Goal: Task Accomplishment & Management: Complete application form

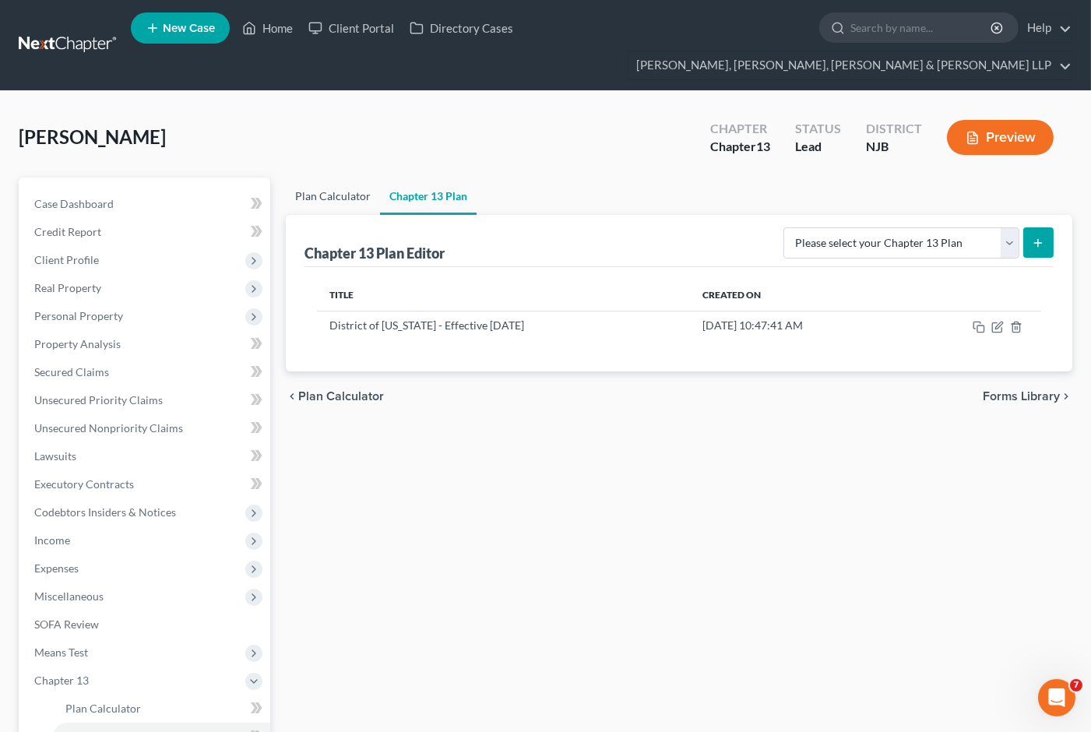
scroll to position [2, 0]
drag, startPoint x: 1000, startPoint y: 301, endPoint x: 741, endPoint y: 490, distance: 320.8
click at [1000, 321] on icon "button" at bounding box center [997, 327] width 12 height 12
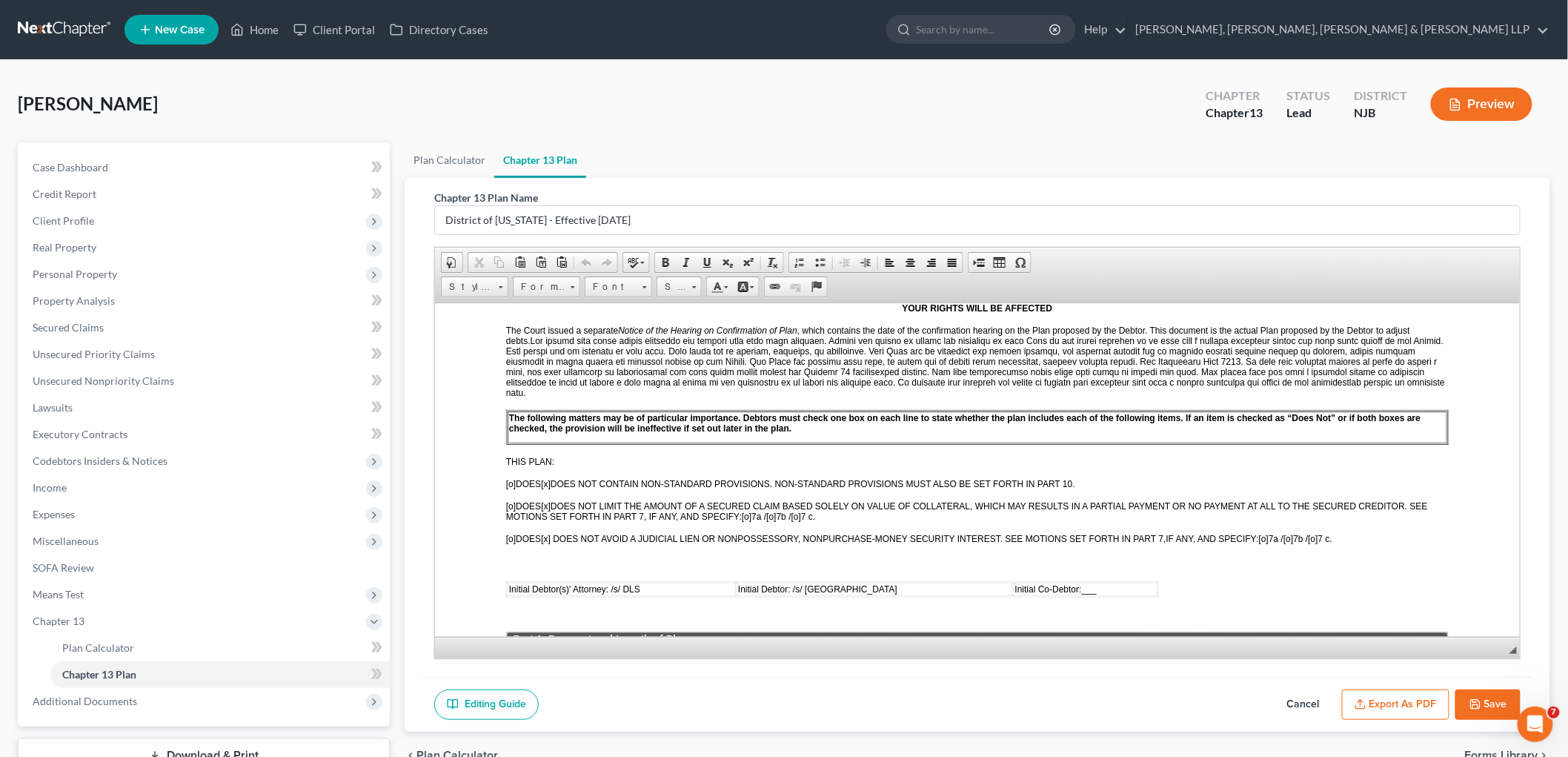
scroll to position [411, 0]
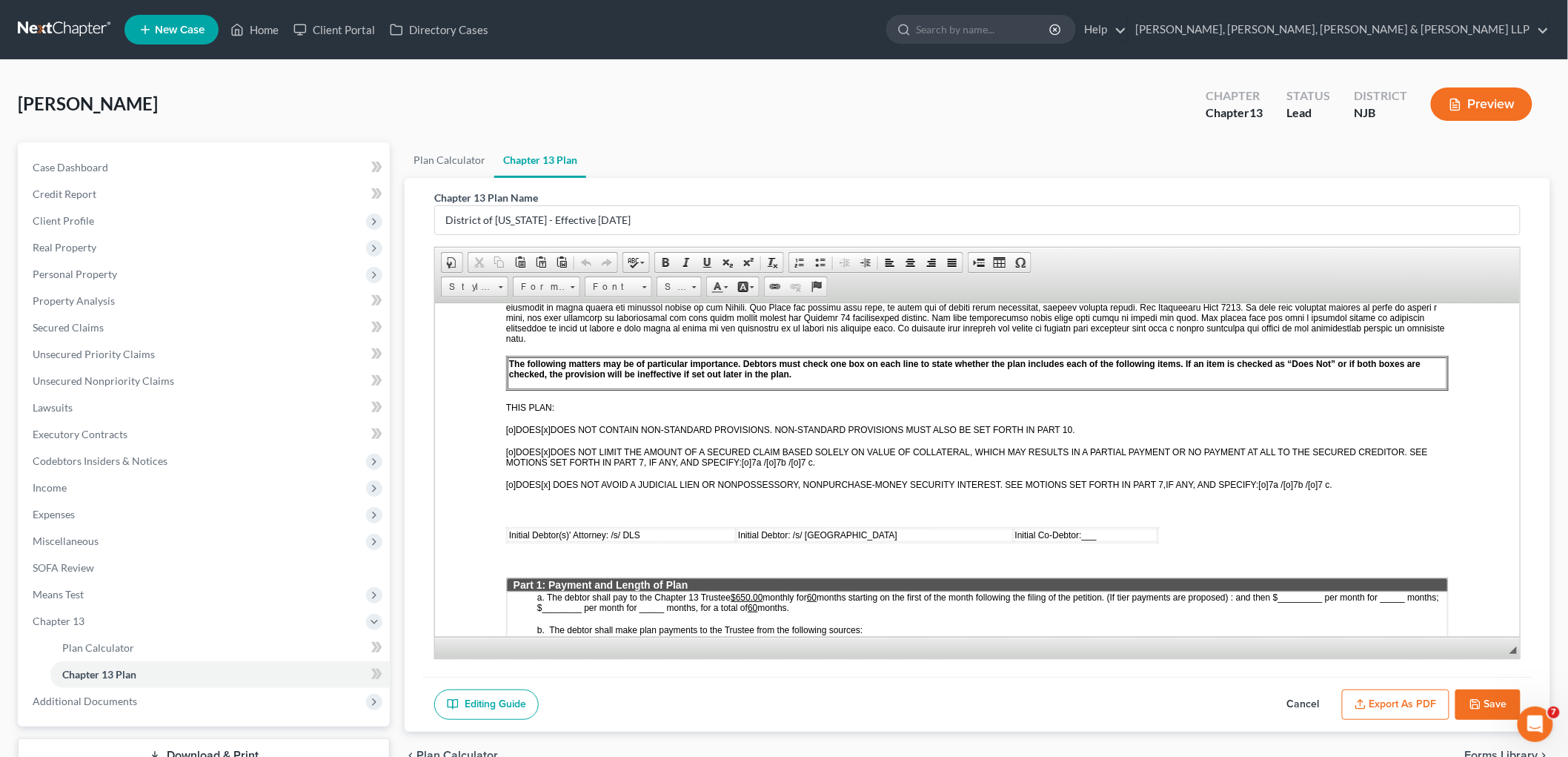
click at [742, 591] on u "$650.00" at bounding box center [745, 596] width 31 height 10
click at [1038, 696] on button "Export as PDF" at bounding box center [1396, 705] width 108 height 31
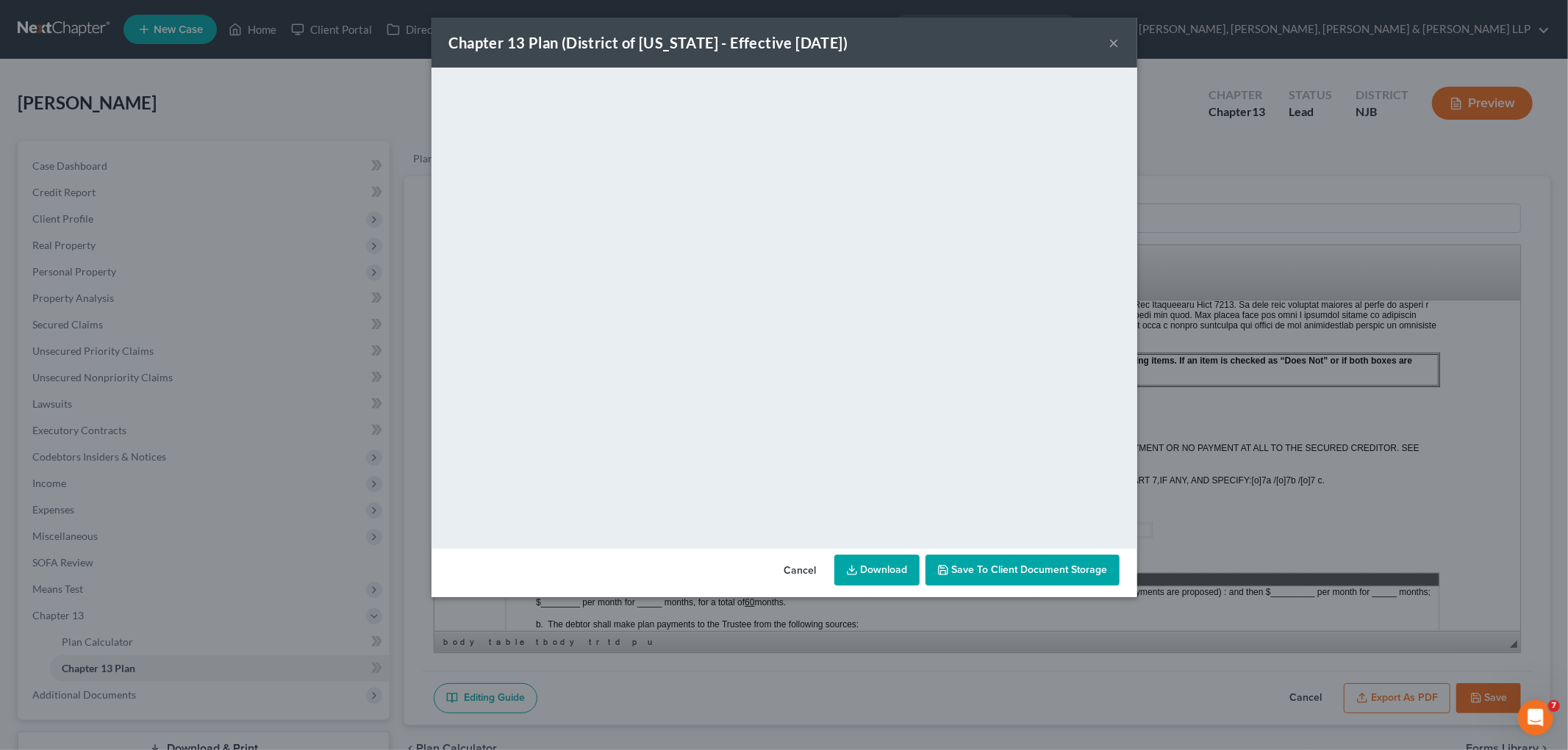
drag, startPoint x: 795, startPoint y: 569, endPoint x: 936, endPoint y: 737, distance: 219.3
click at [795, 569] on button "Cancel" at bounding box center [800, 570] width 56 height 29
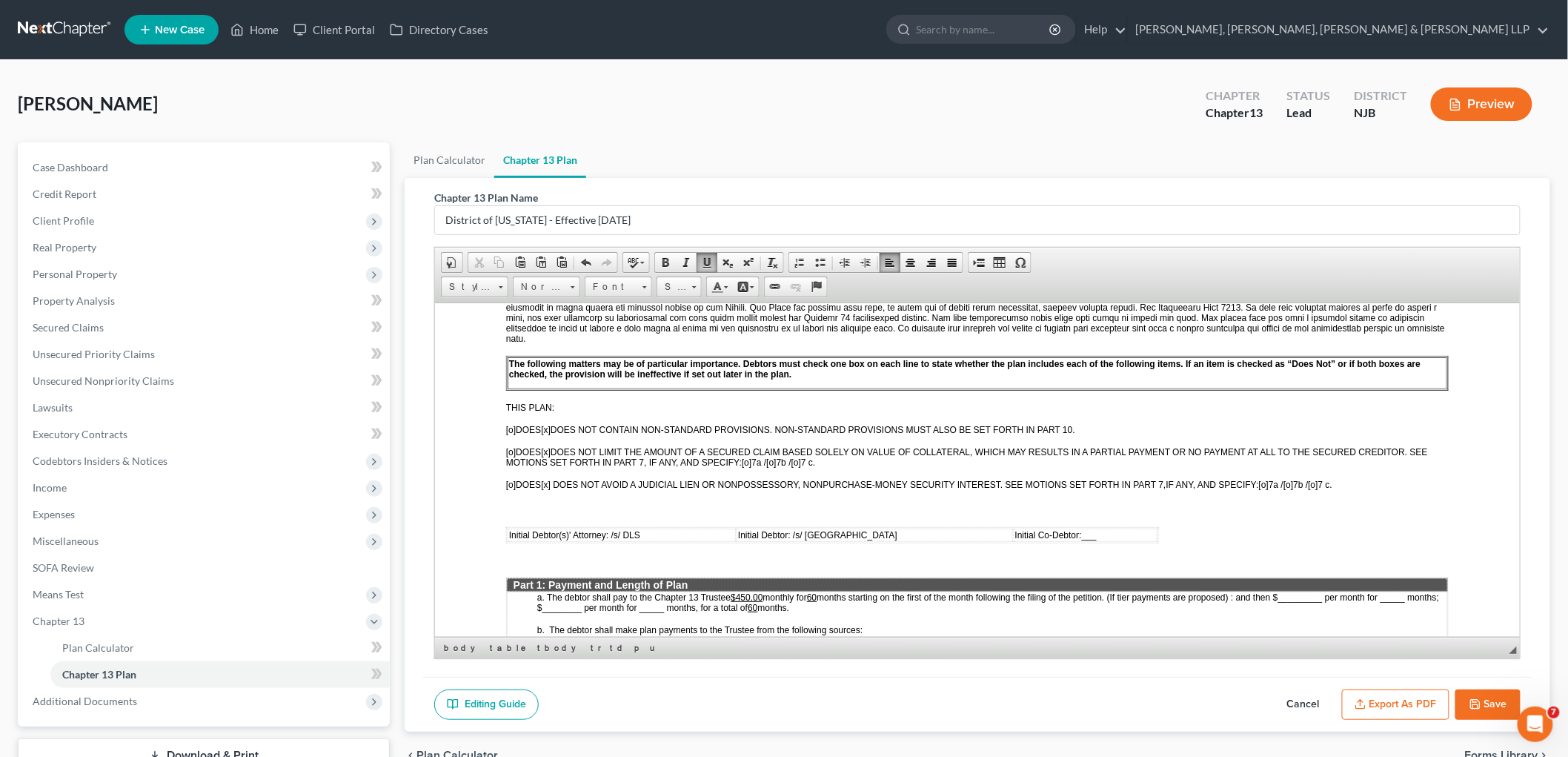
click at [1038, 696] on button "Save" at bounding box center [1488, 705] width 66 height 31
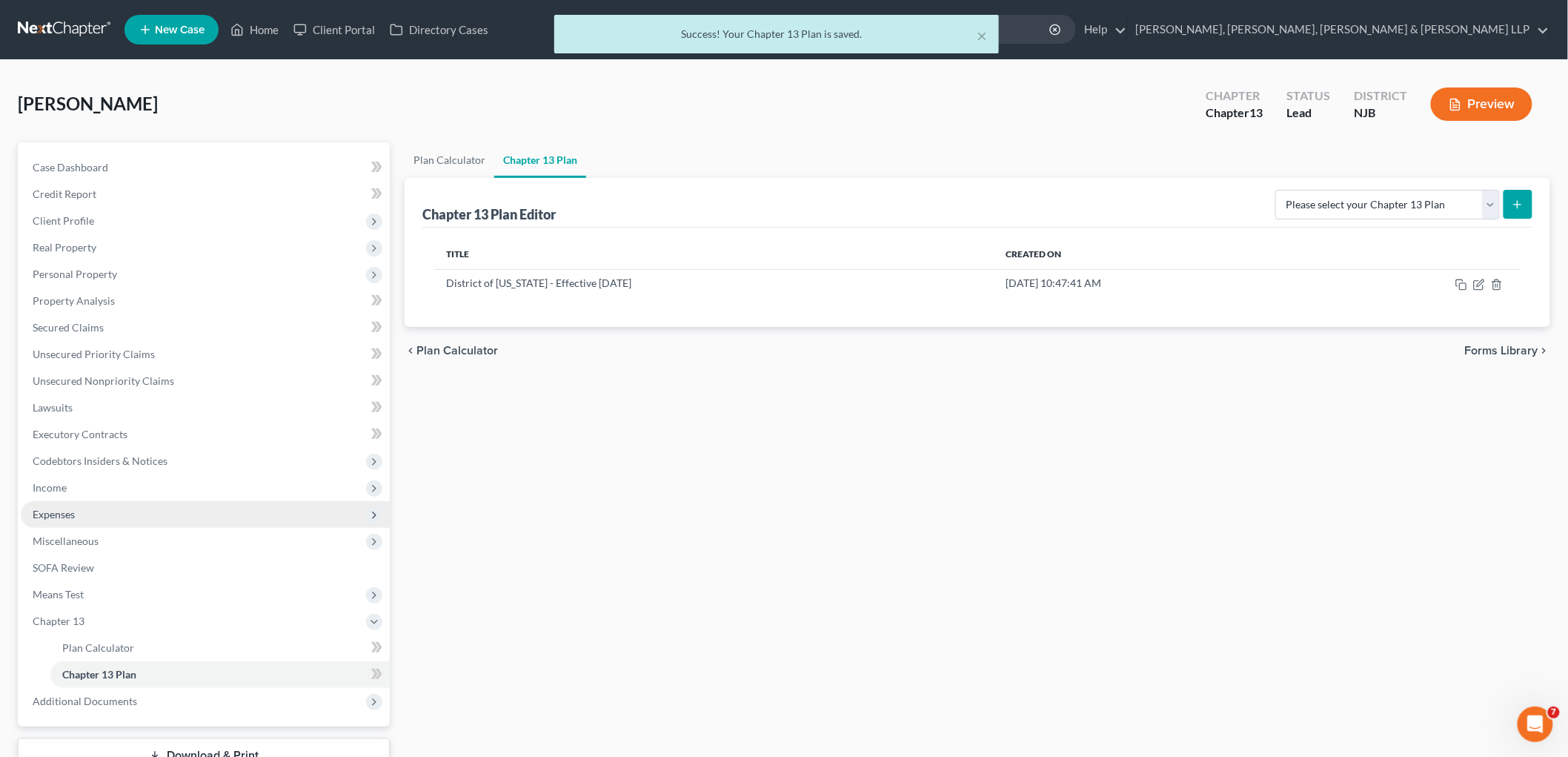
click at [62, 509] on span "Expenses" at bounding box center [53, 513] width 42 height 12
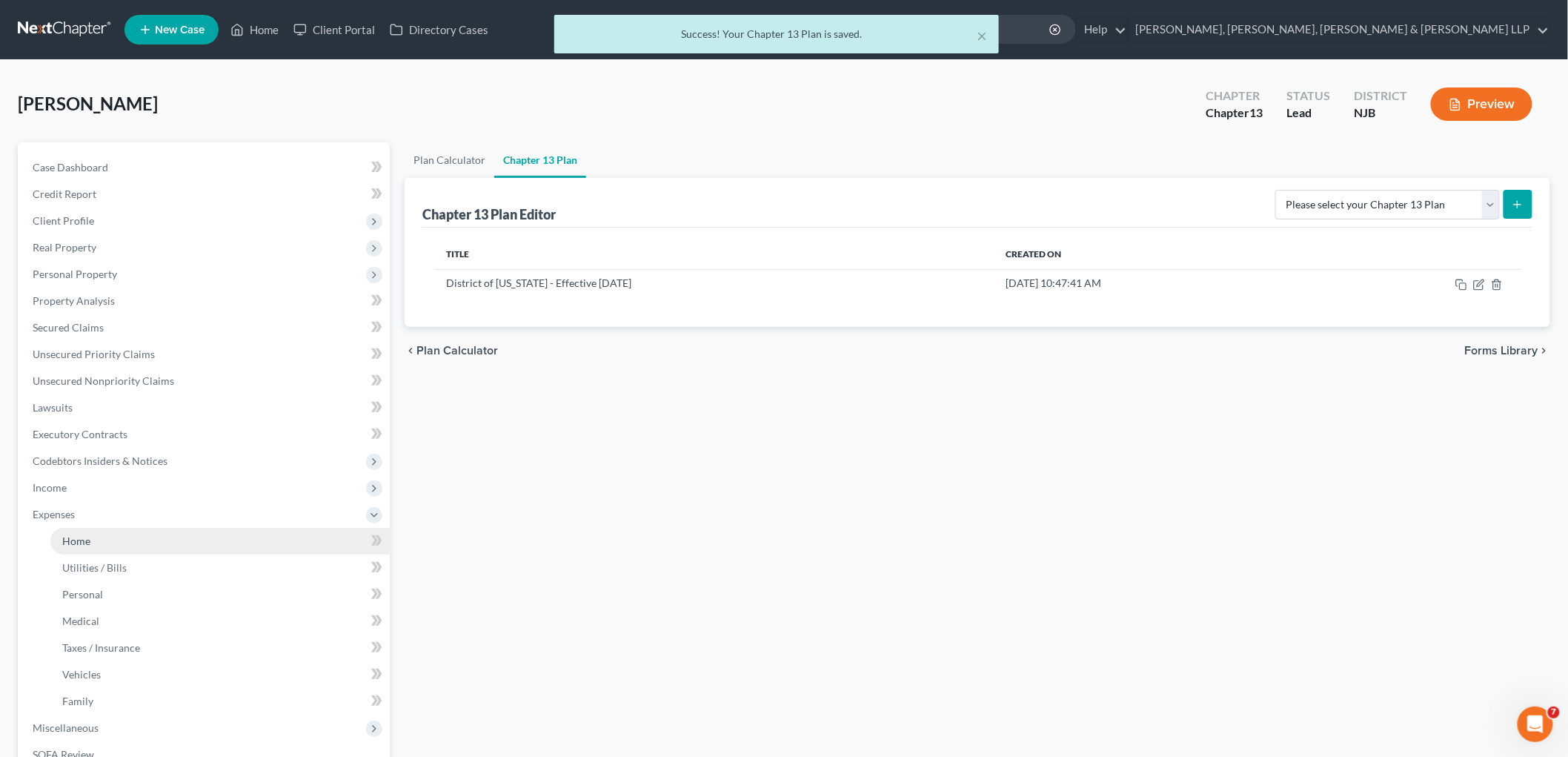
click at [70, 534] on span "Home" at bounding box center [76, 540] width 29 height 12
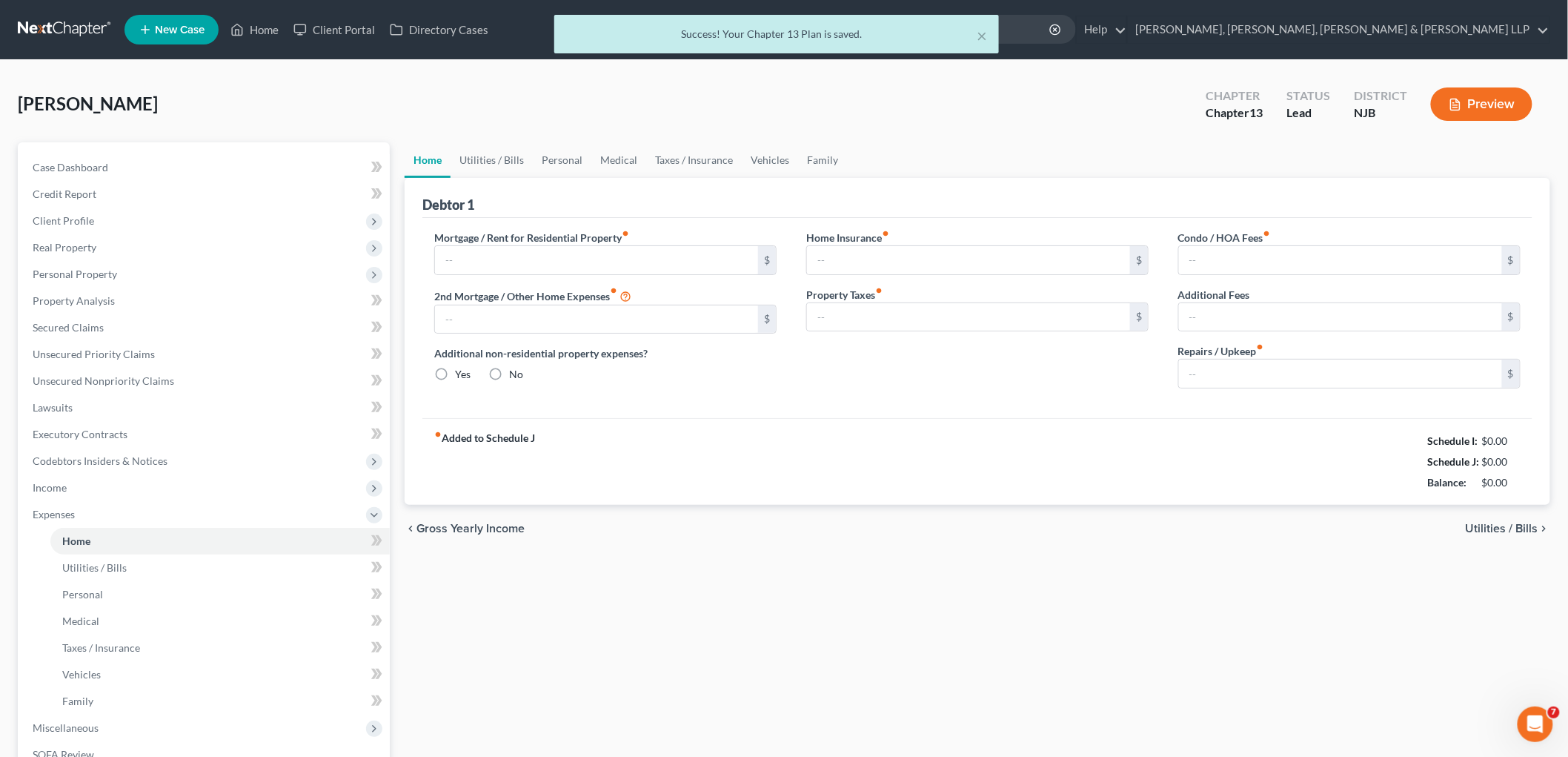
type input "2,450.00"
type input "0.00"
radio input "true"
type input "0.00"
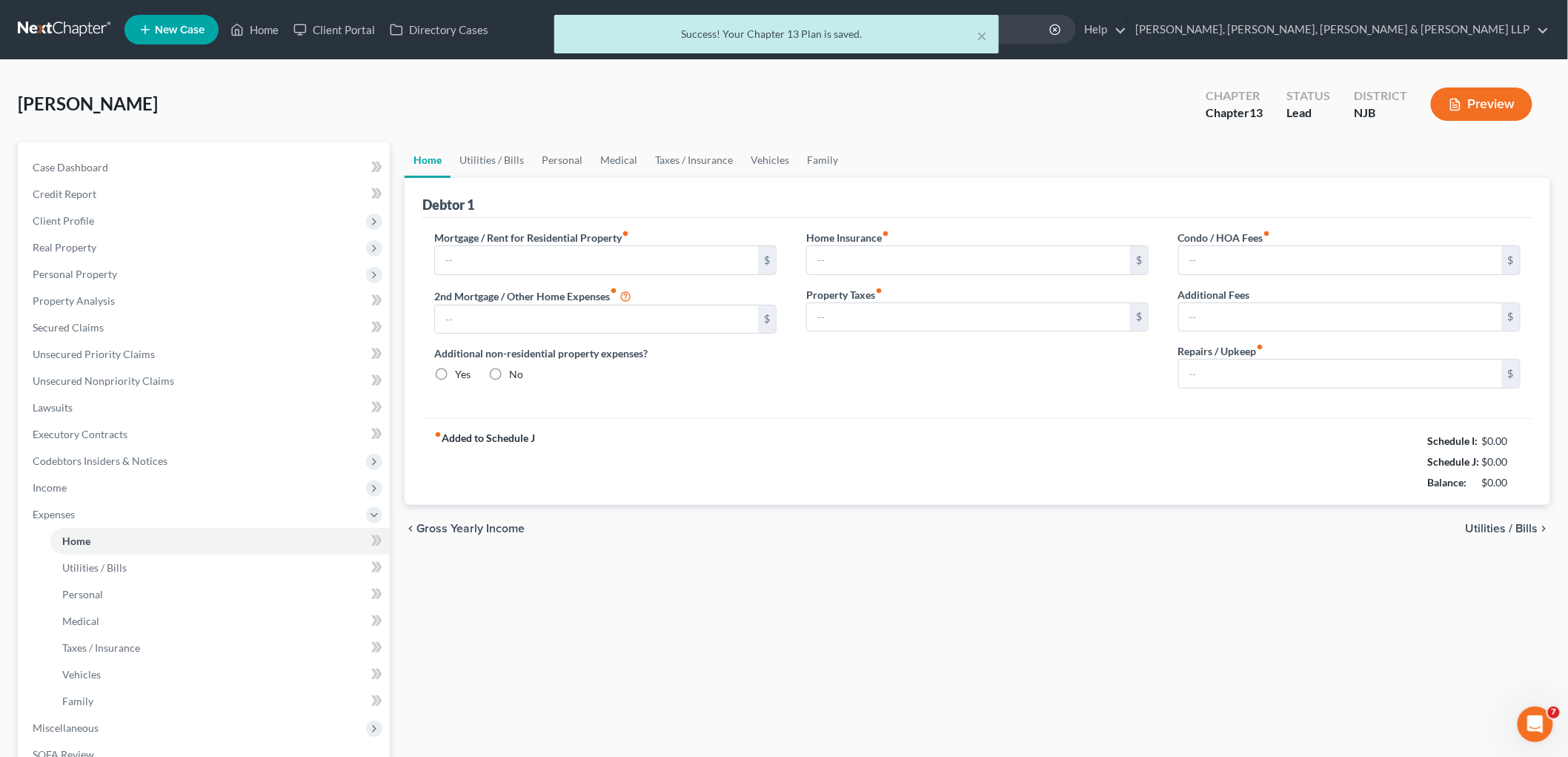
type input "0.00"
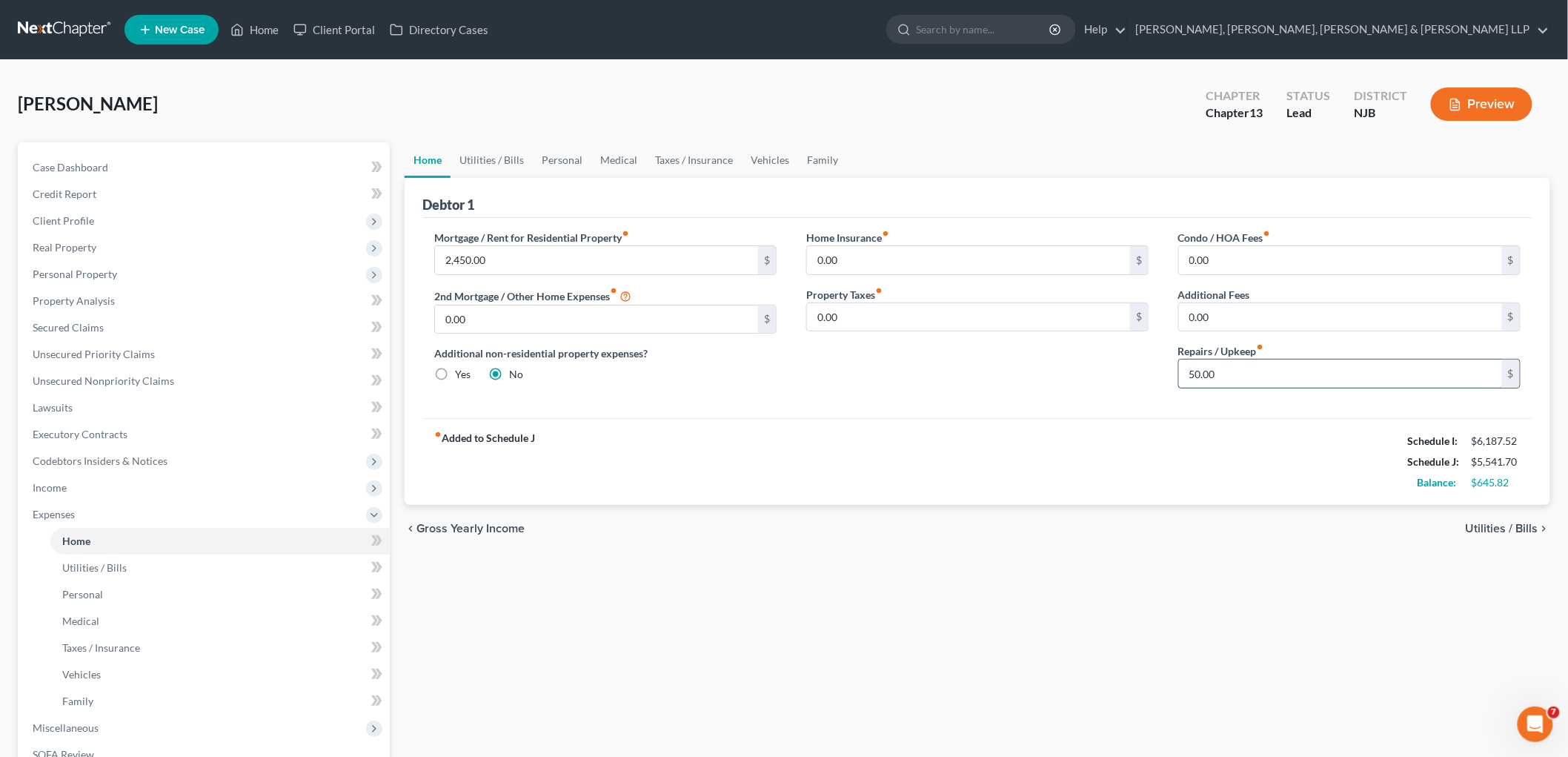
click at [1038, 373] on input "50.00" at bounding box center [1340, 374] width 323 height 29
type input "75"
drag, startPoint x: 486, startPoint y: 151, endPoint x: 538, endPoint y: 249, distance: 110.9
click at [486, 151] on link "Utilities / Bills" at bounding box center [491, 159] width 82 height 35
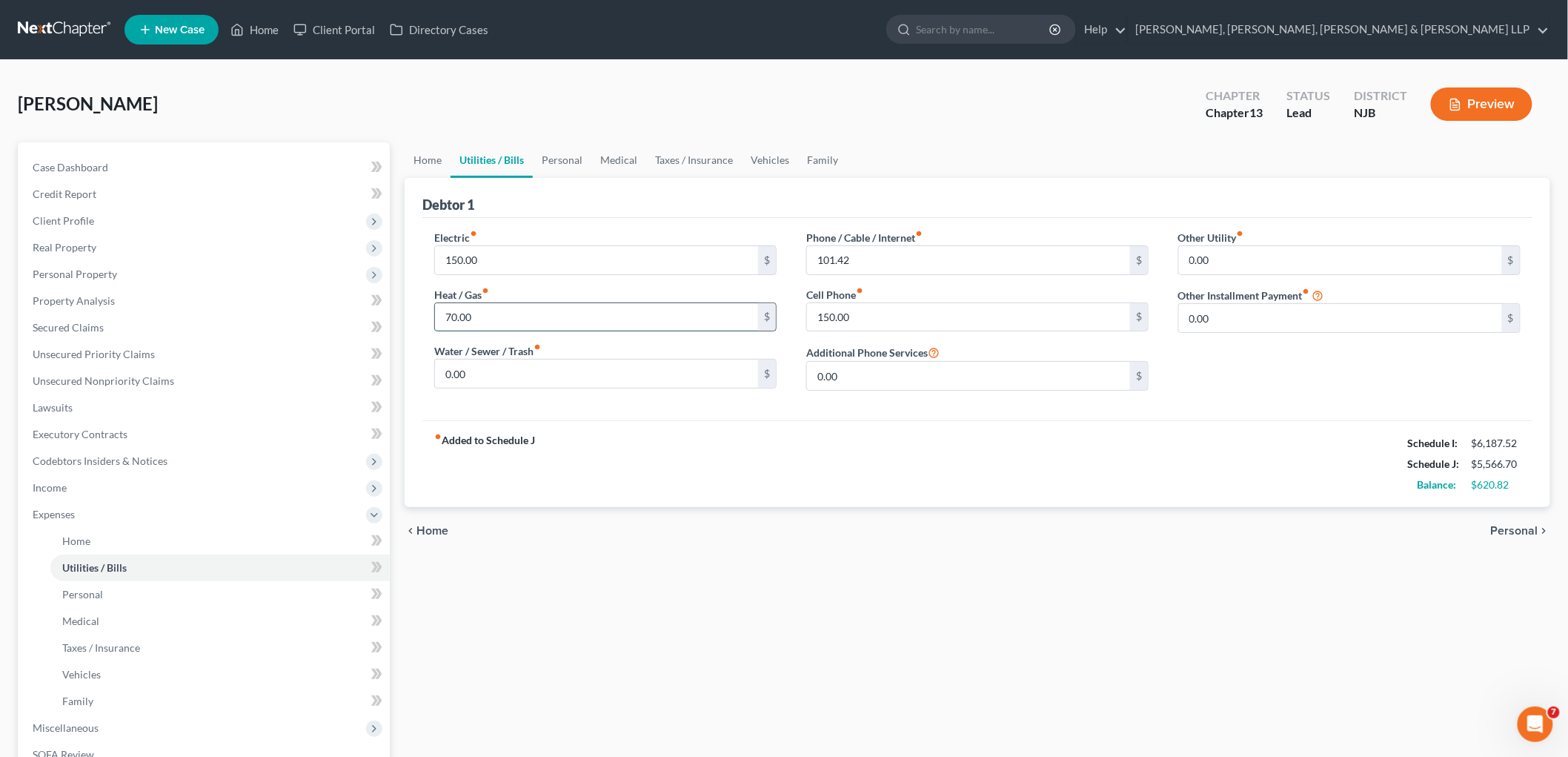
click at [487, 321] on input "70.00" at bounding box center [596, 317] width 323 height 29
click at [570, 160] on link "Personal" at bounding box center [563, 159] width 59 height 35
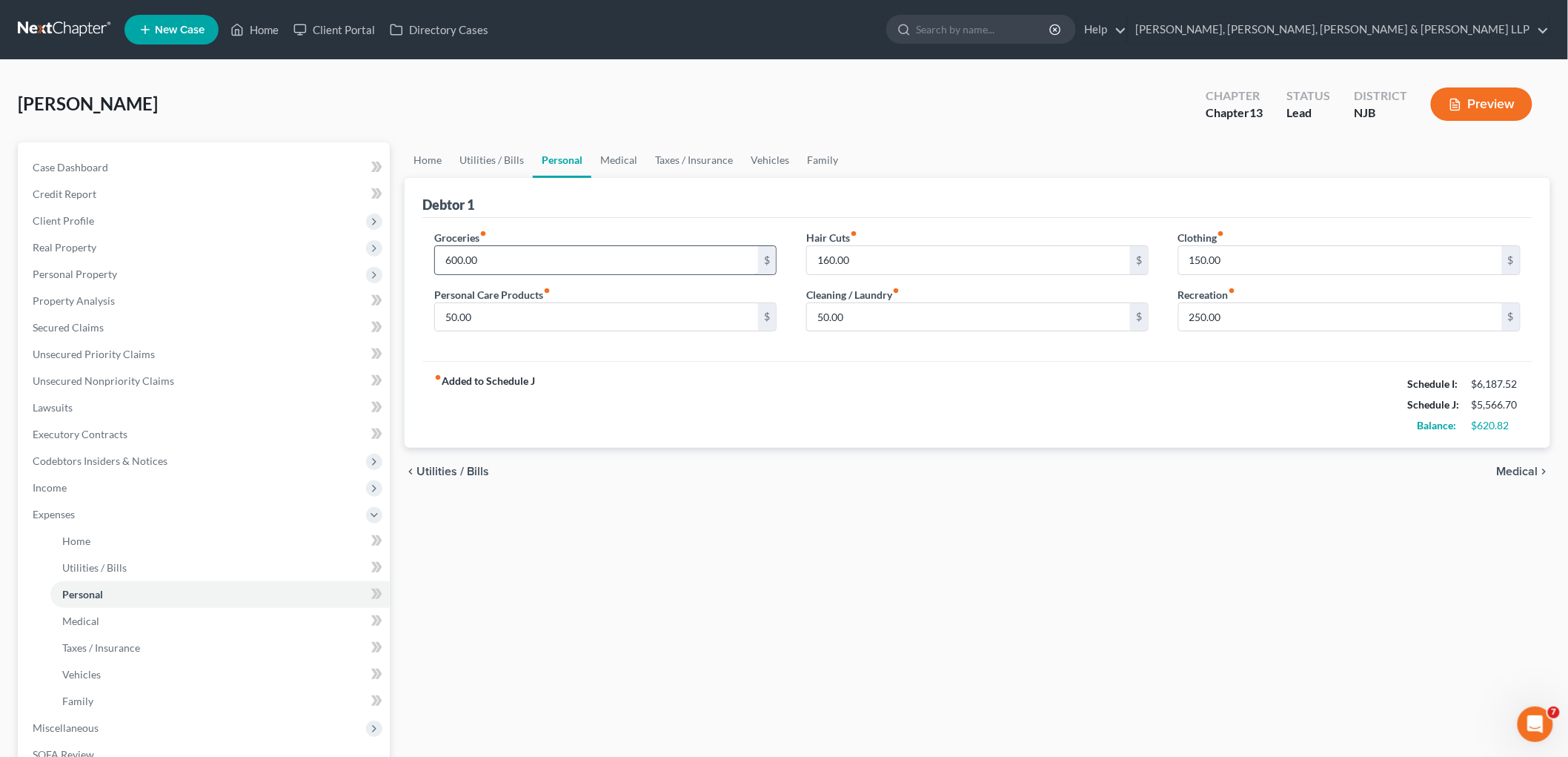
click at [504, 256] on input "600.00" at bounding box center [596, 260] width 323 height 29
type input "7"
type input "710"
drag, startPoint x: 610, startPoint y: 155, endPoint x: 703, endPoint y: 155, distance: 93.0
click at [610, 155] on link "Medical" at bounding box center [619, 159] width 55 height 35
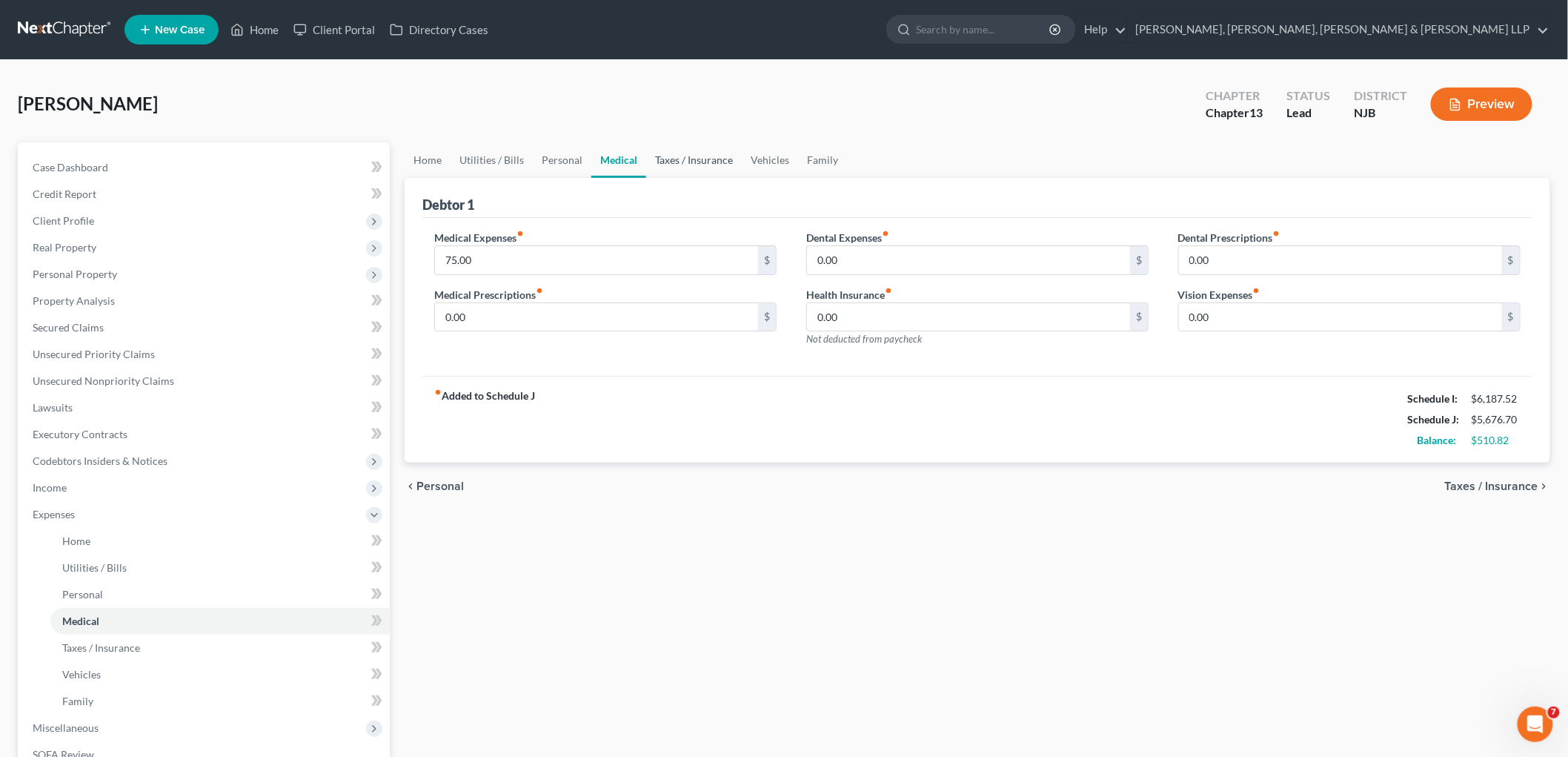
click at [703, 155] on link "Taxes / Insurance" at bounding box center [694, 159] width 95 height 35
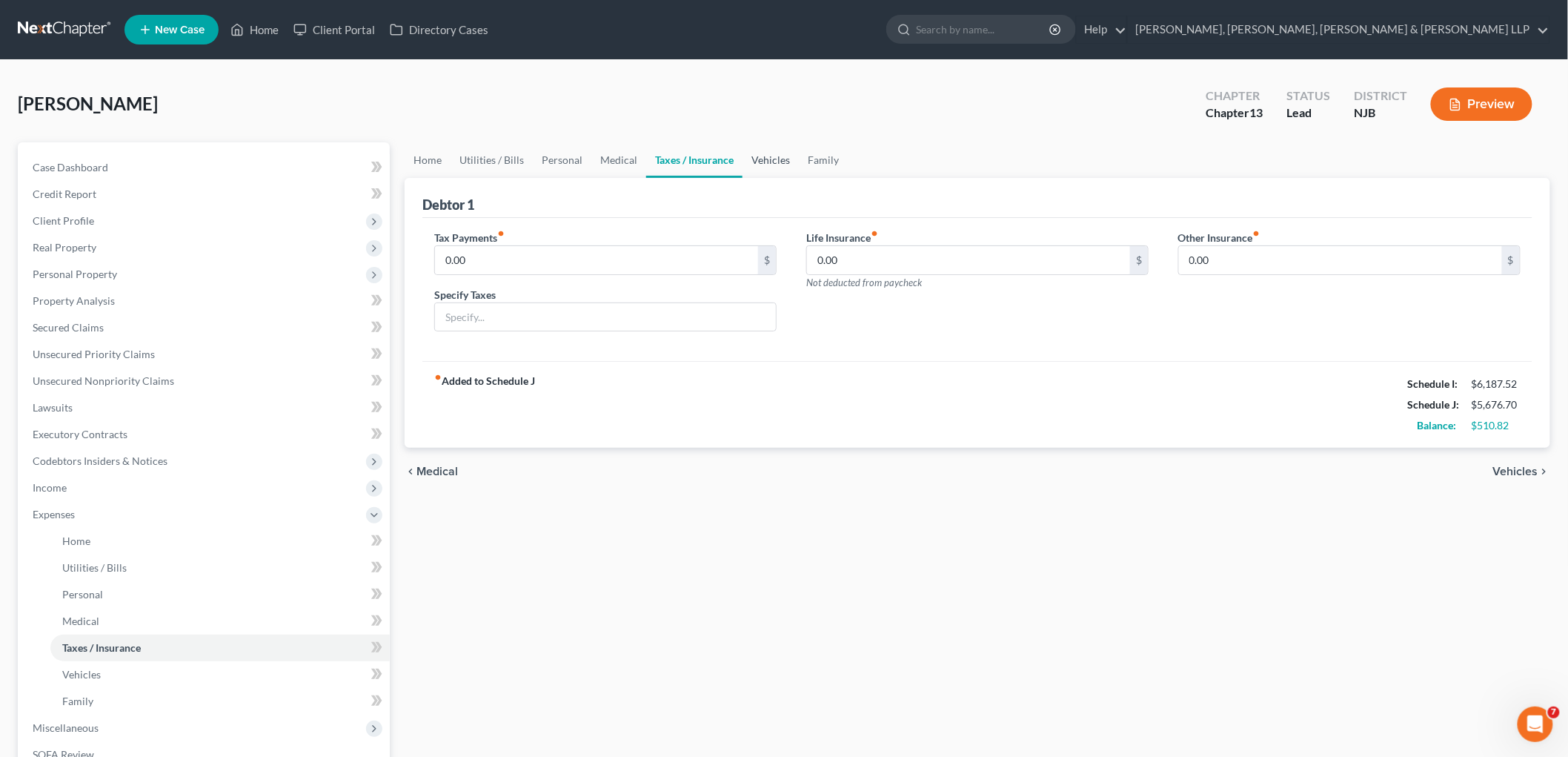
click at [771, 155] on link "Vehicles" at bounding box center [770, 159] width 56 height 35
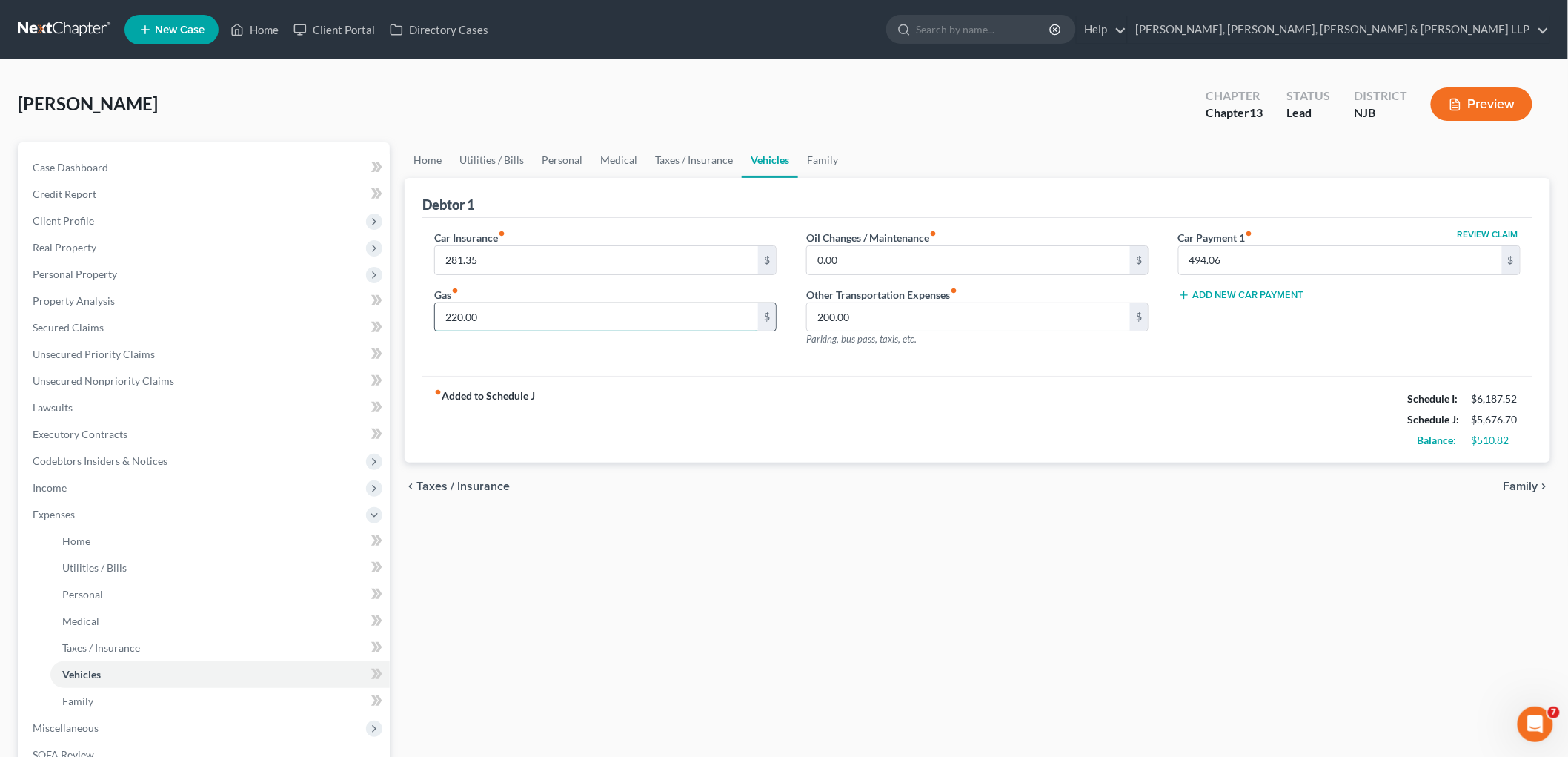
click at [520, 316] on input "220.00" at bounding box center [596, 317] width 323 height 29
click at [738, 369] on div "Car Insurance fiber_manual_record 281.35 $ Gas fiber_manual_record 260 $ Oil Ch…" at bounding box center [978, 297] width 1110 height 159
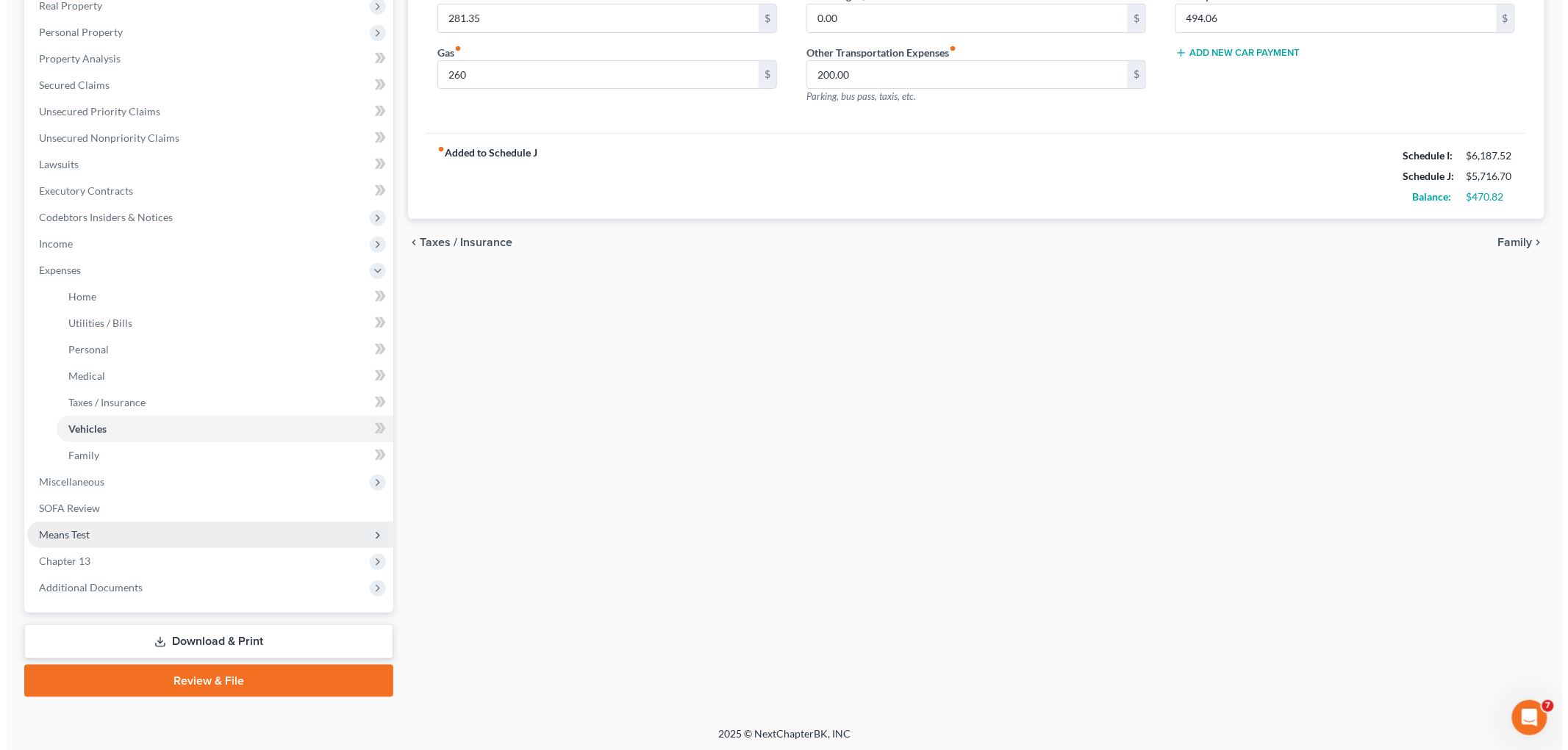
scroll to position [241, 0]
click at [228, 634] on link "Download & Print" at bounding box center [202, 641] width 369 height 35
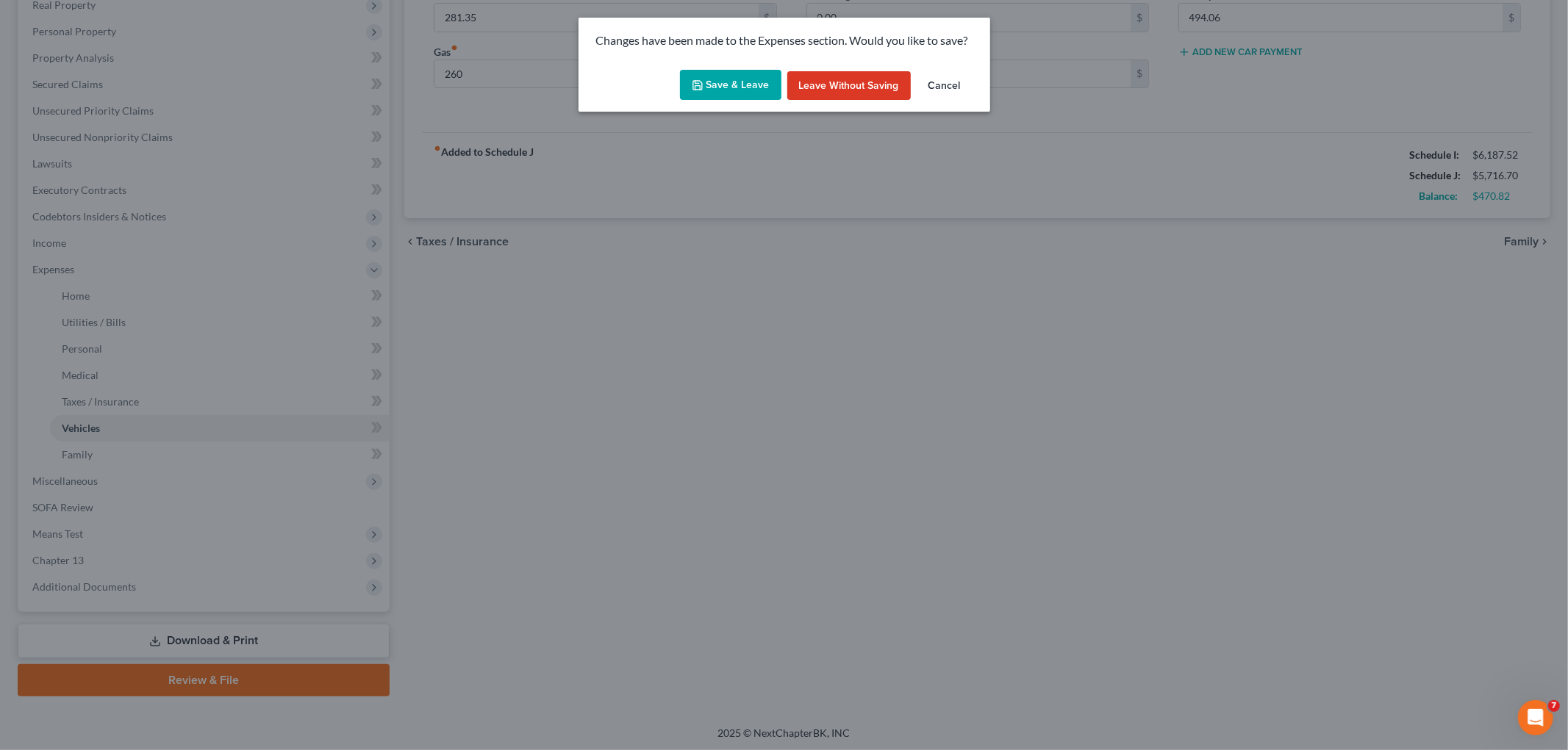
click at [737, 83] on button "Save & Leave" at bounding box center [730, 85] width 101 height 31
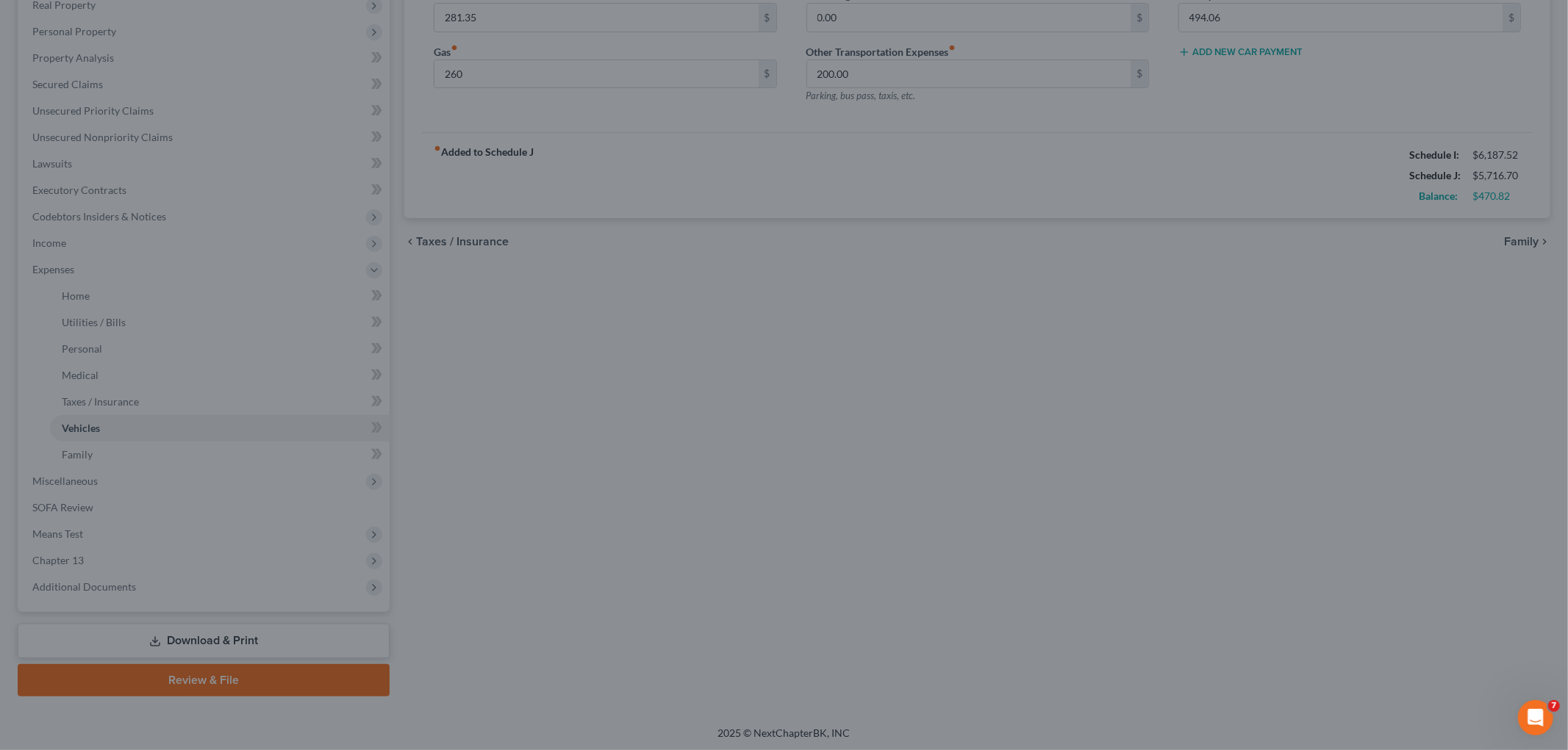
type input "260.00"
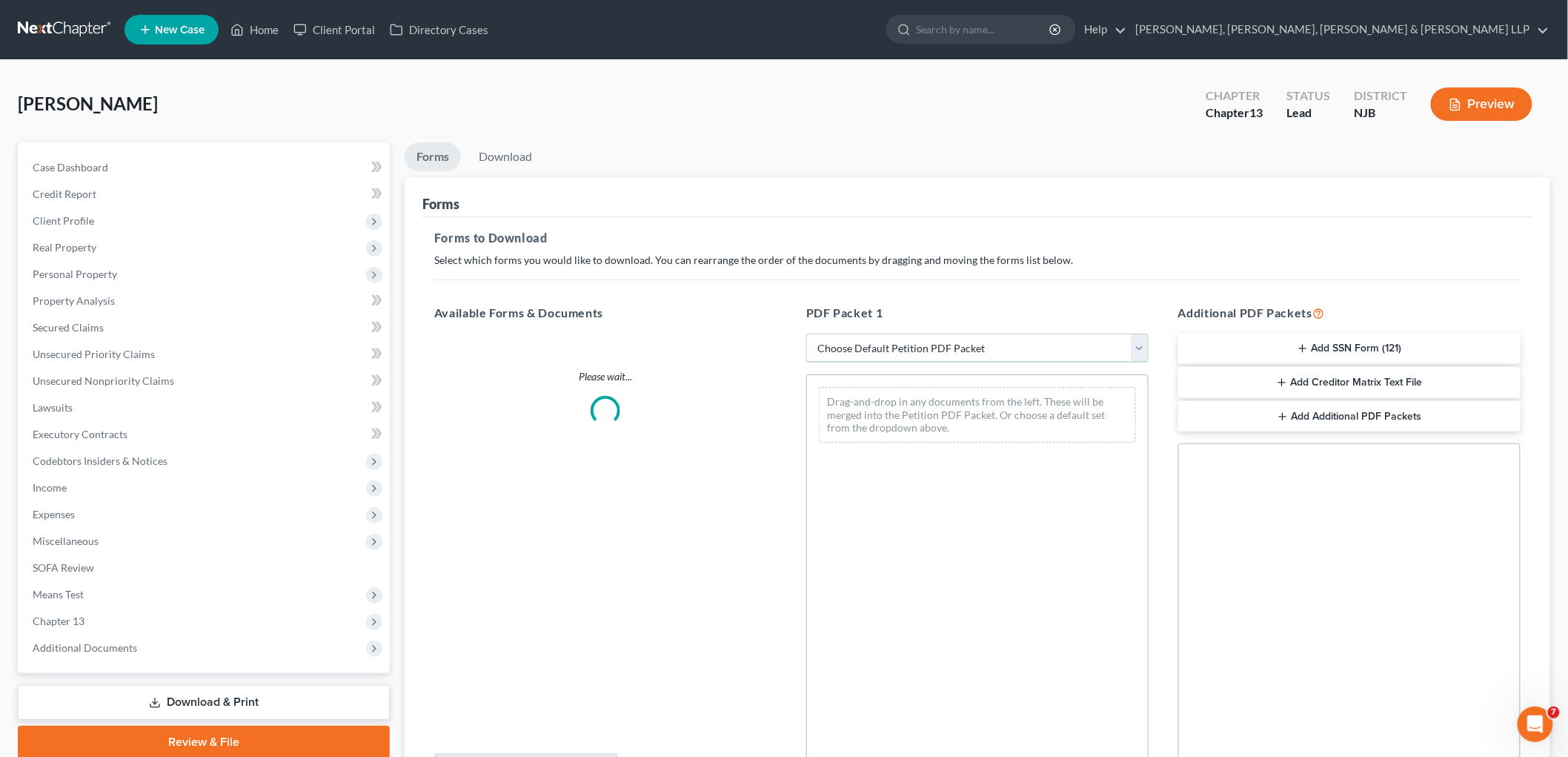
click at [893, 357] on select "Choose Default Petition PDF Packet Complete Bankruptcy Petition (all forms and …" at bounding box center [978, 348] width 343 height 30
select select "0"
click at [806, 333] on select "Choose Default Petition PDF Packet Complete Bankruptcy Petition (all forms and …" at bounding box center [978, 348] width 343 height 30
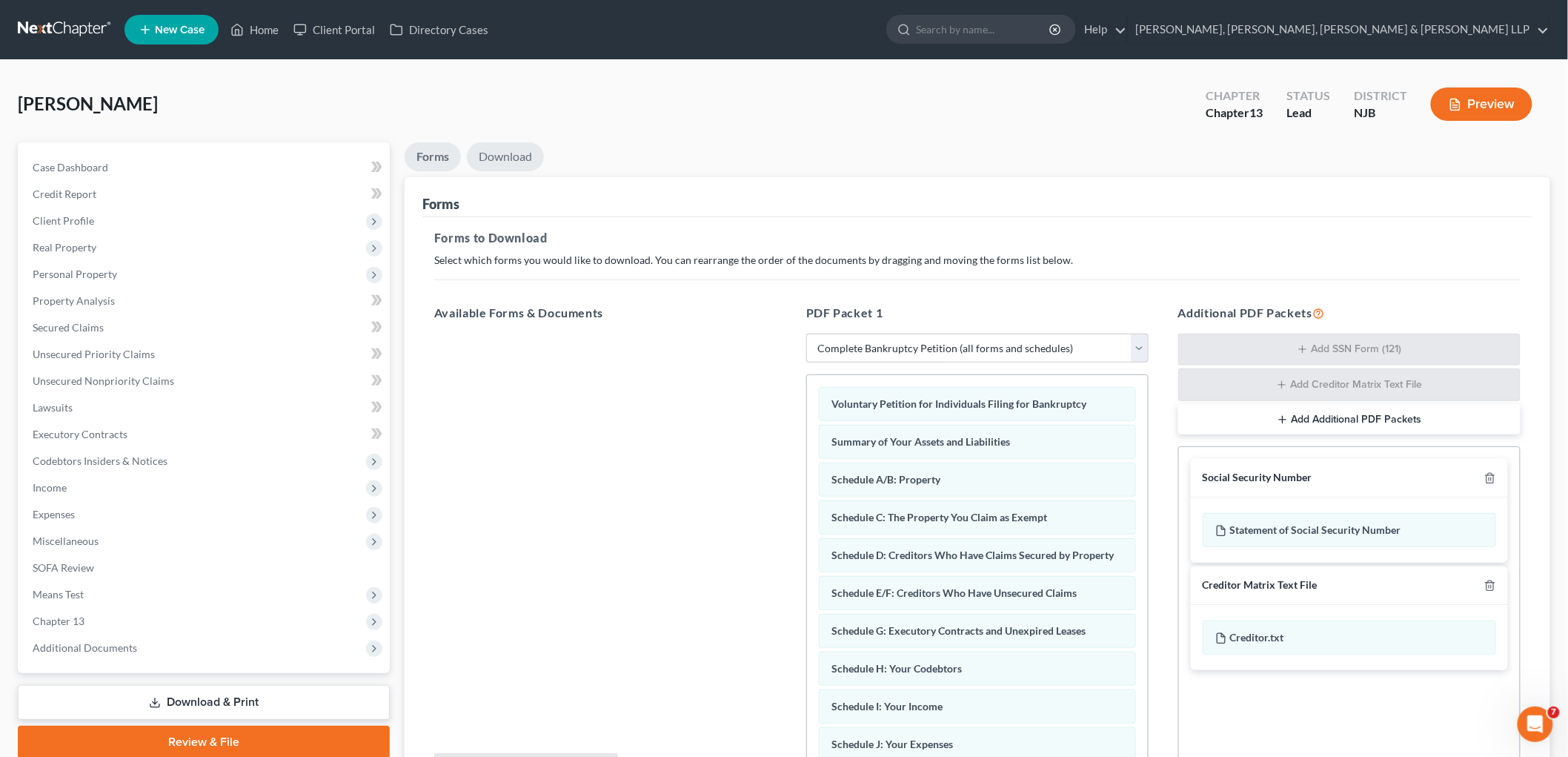
click at [504, 157] on link "Download" at bounding box center [505, 156] width 77 height 29
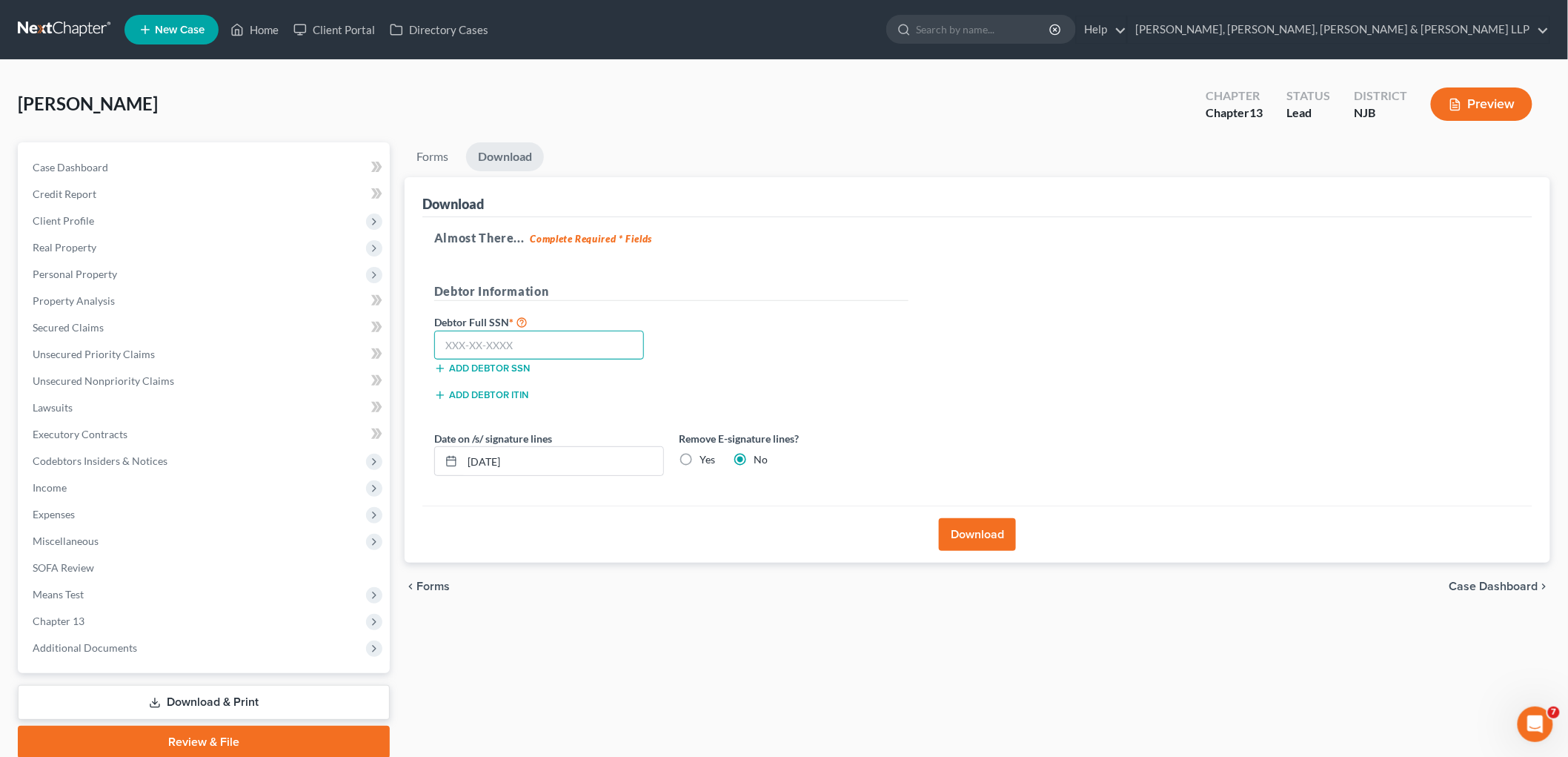
click at [638, 347] on input "text" at bounding box center [539, 345] width 209 height 30
paste input "147-82-1809"
type input "147-82-1809"
click at [700, 460] on label "Yes" at bounding box center [707, 460] width 15 height 15
click at [705, 460] on input "Yes" at bounding box center [710, 457] width 10 height 10
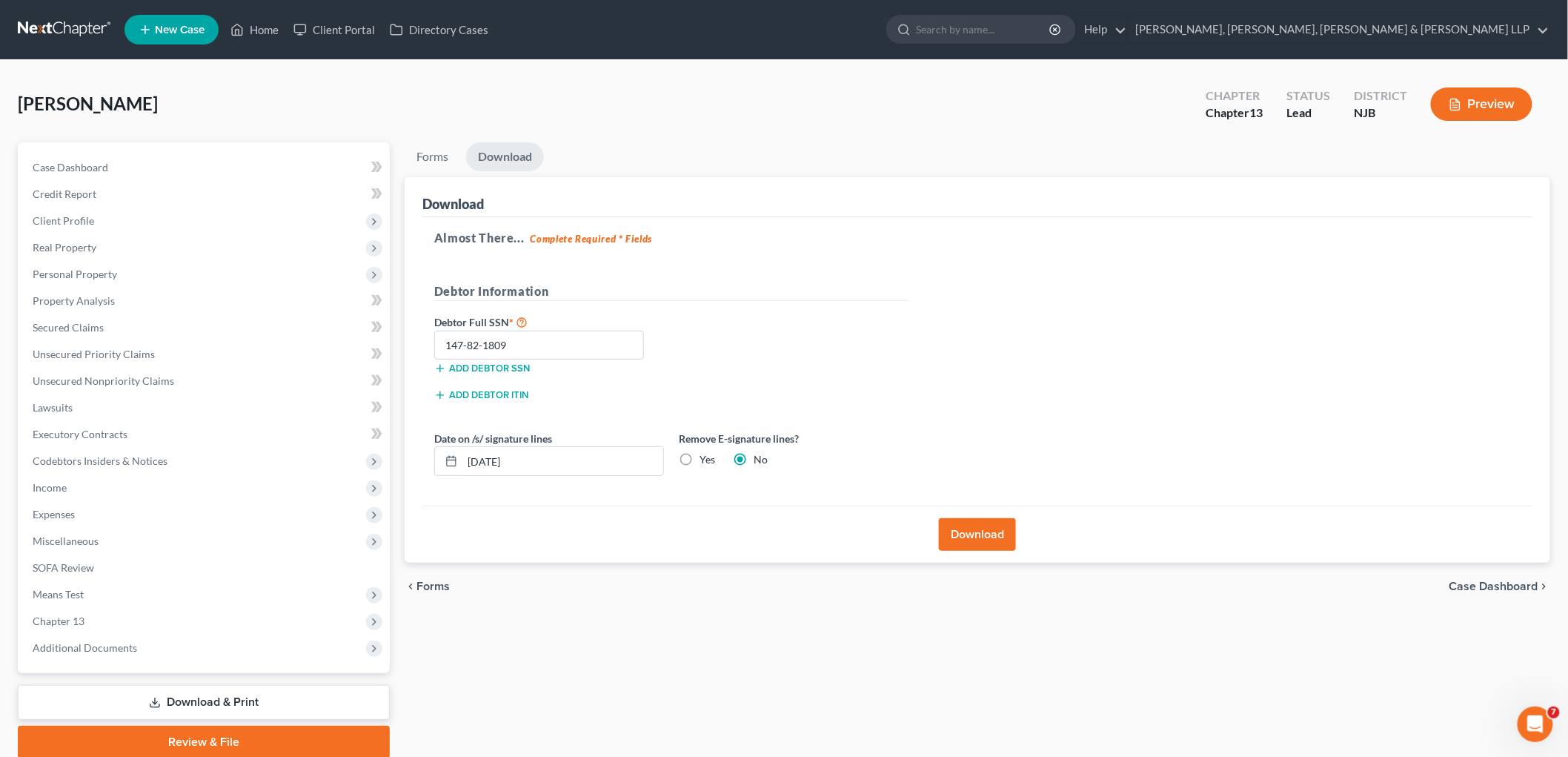
radio input "true"
radio input "false"
click at [959, 536] on button "Download" at bounding box center [977, 534] width 77 height 32
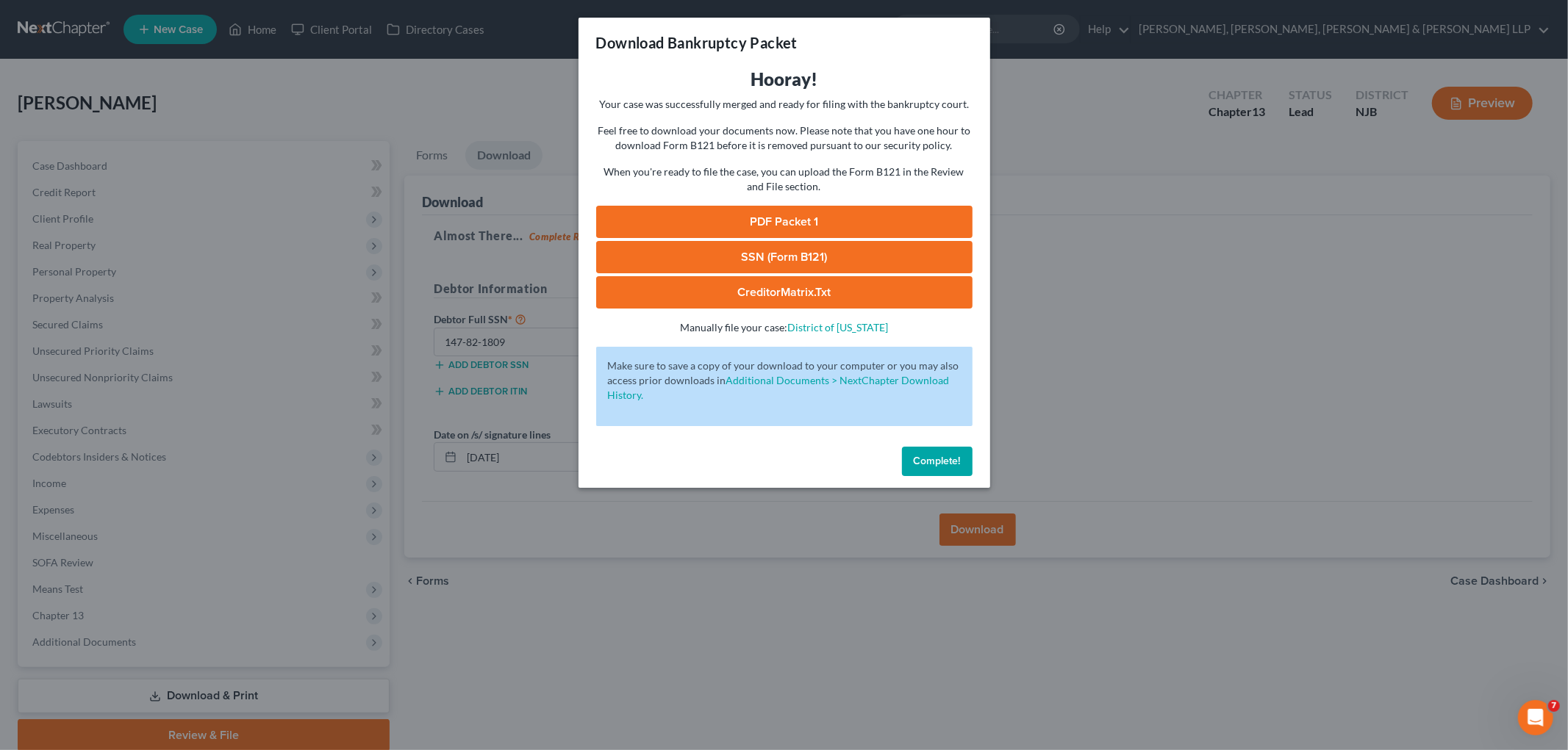
click at [716, 229] on link "PDF Packet 1" at bounding box center [784, 222] width 377 height 32
click at [736, 252] on link "SSN (Form B121)" at bounding box center [784, 257] width 377 height 32
click at [953, 452] on button "Complete!" at bounding box center [936, 460] width 71 height 29
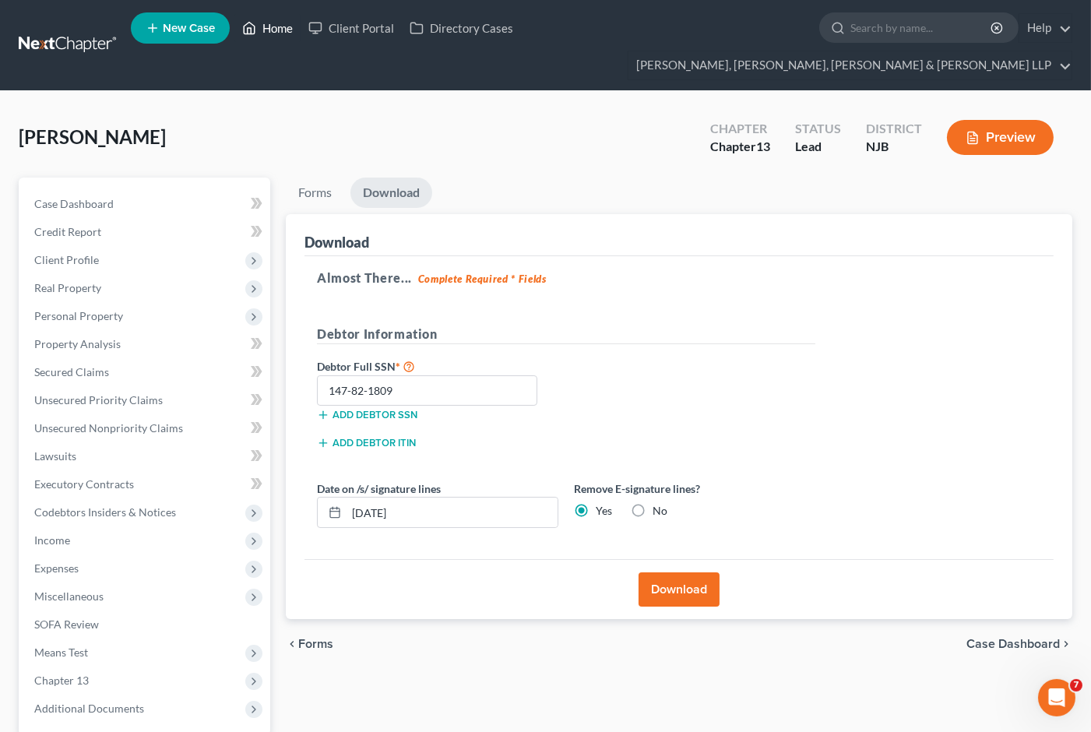
click at [268, 35] on link "Home" at bounding box center [267, 28] width 66 height 28
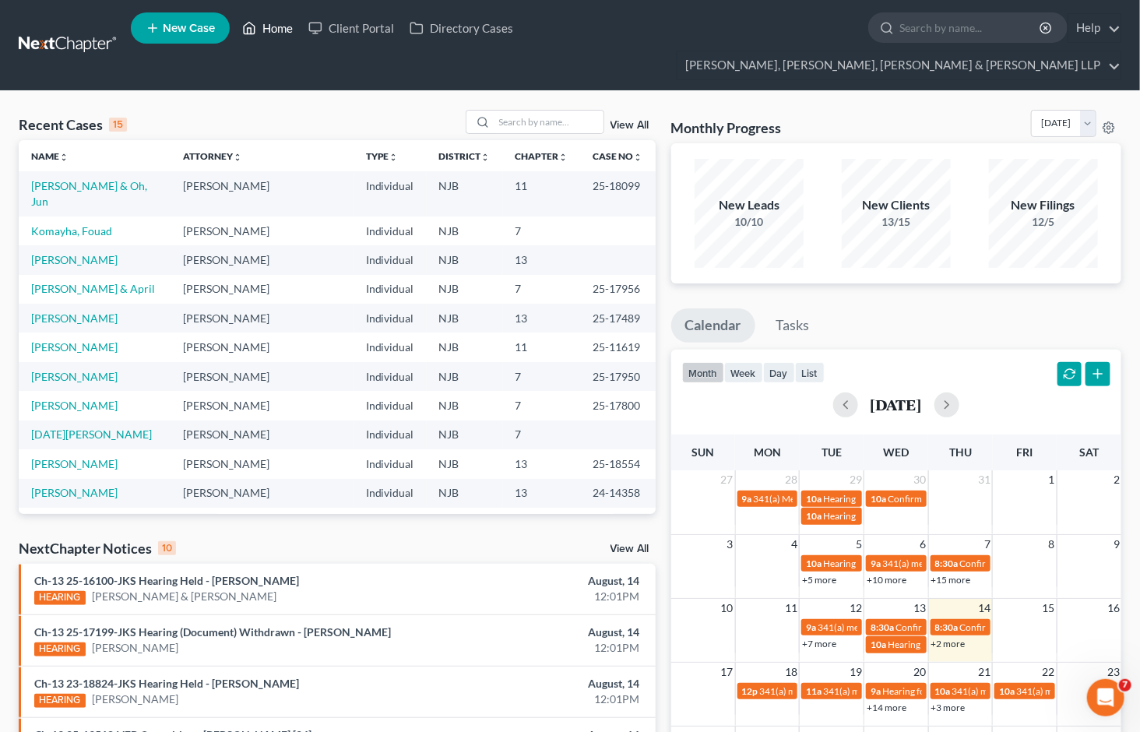
click at [269, 30] on link "Home" at bounding box center [267, 28] width 66 height 28
click at [540, 111] on input "search" at bounding box center [548, 122] width 109 height 23
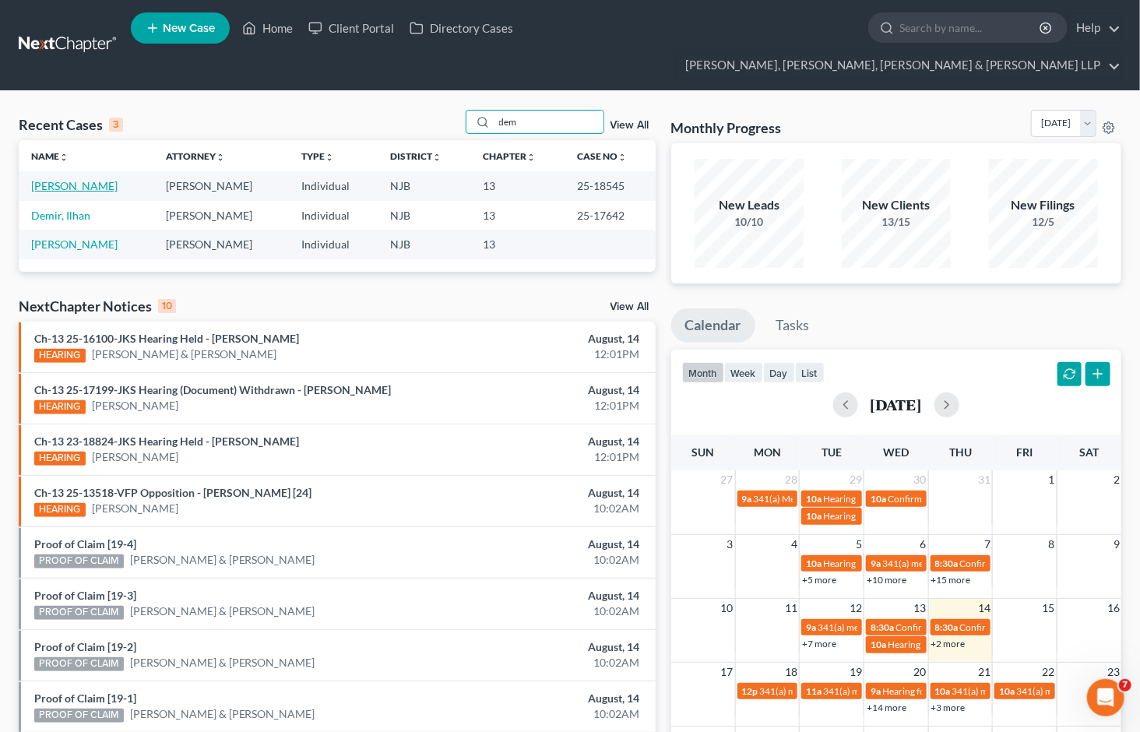
type input "dem"
click at [86, 179] on link "[PERSON_NAME]" at bounding box center [74, 185] width 86 height 13
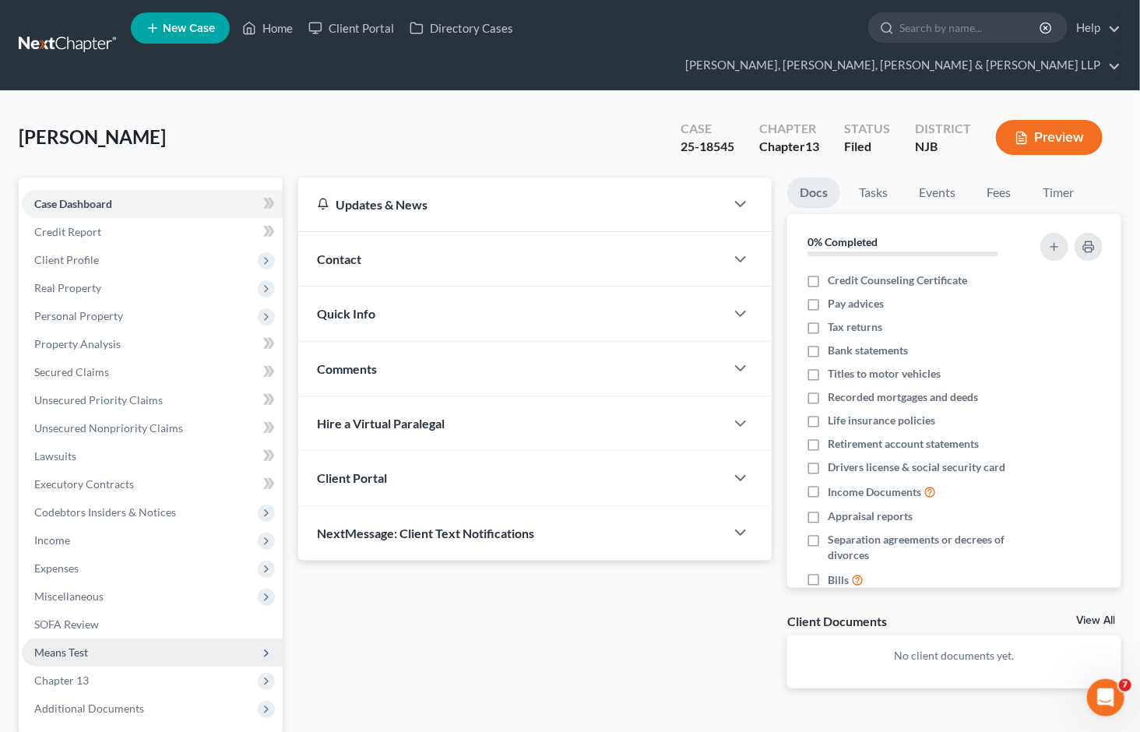
drag, startPoint x: 701, startPoint y: 633, endPoint x: 174, endPoint y: 633, distance: 527.1
click at [701, 633] on div "Updates & News × [US_STATE][GEOGRAPHIC_DATA] Notes Take a look at NextChapter's…" at bounding box center [534, 446] width 489 height 536
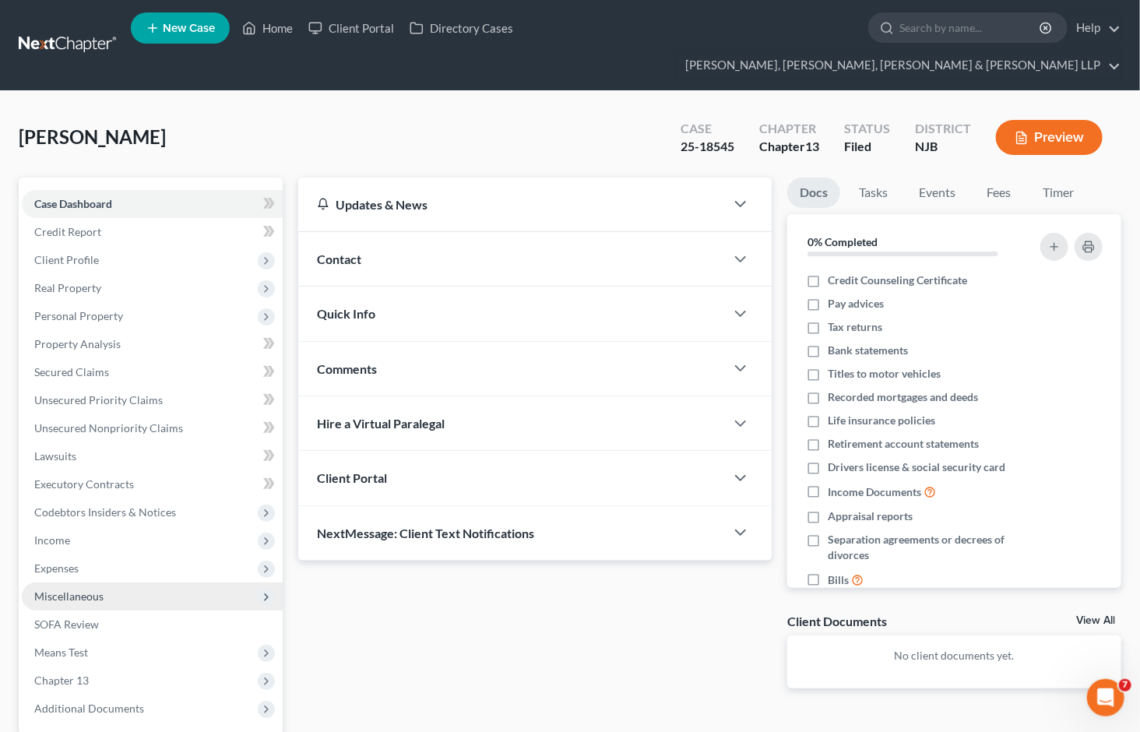
click at [62, 533] on span "Income" at bounding box center [52, 539] width 36 height 13
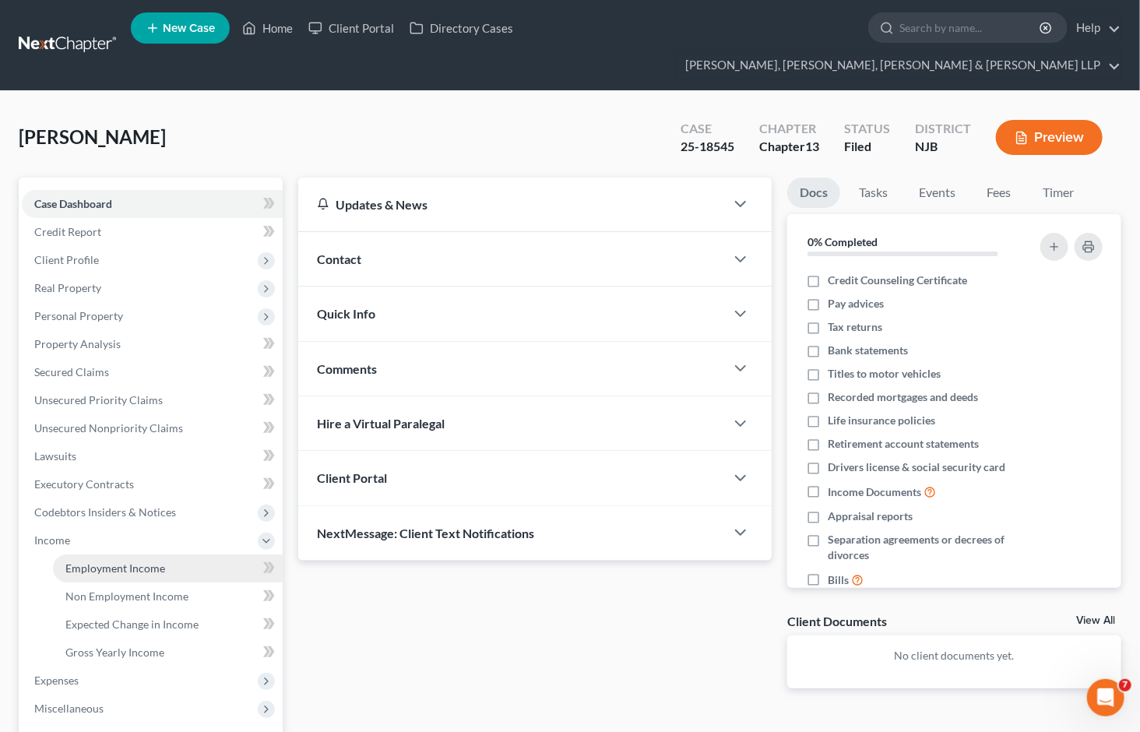
click at [83, 561] on span "Employment Income" at bounding box center [115, 567] width 100 height 13
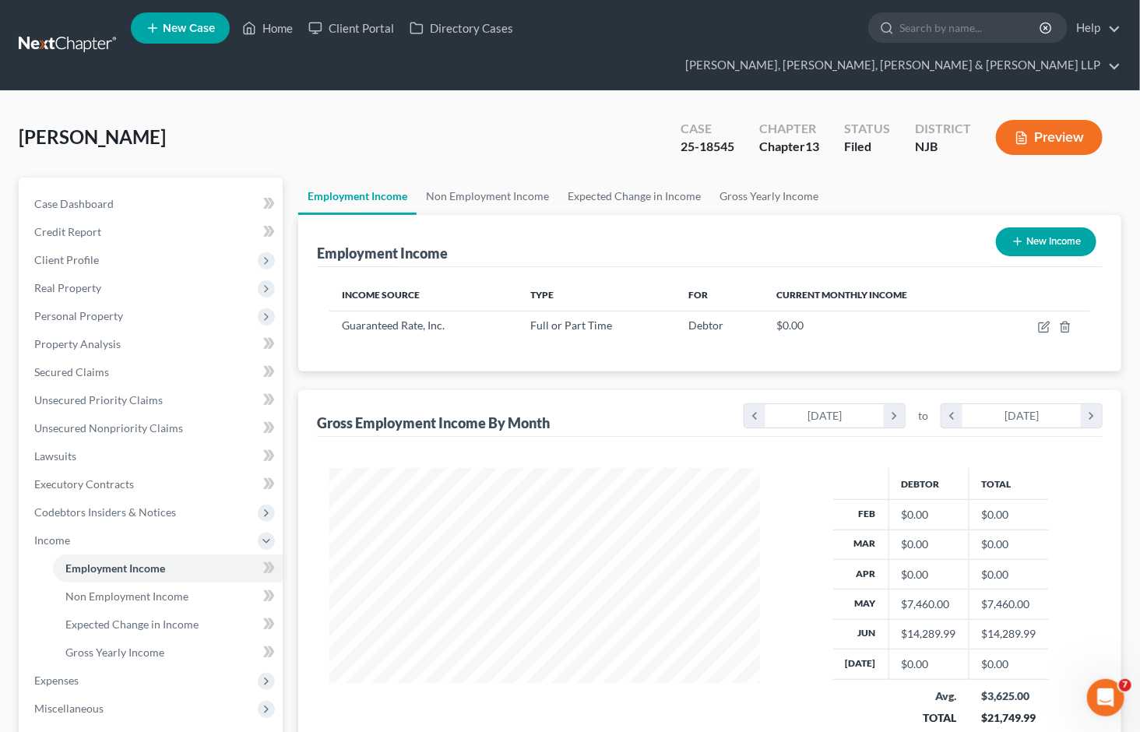
scroll to position [279, 462]
